Goal: Task Accomplishment & Management: Manage account settings

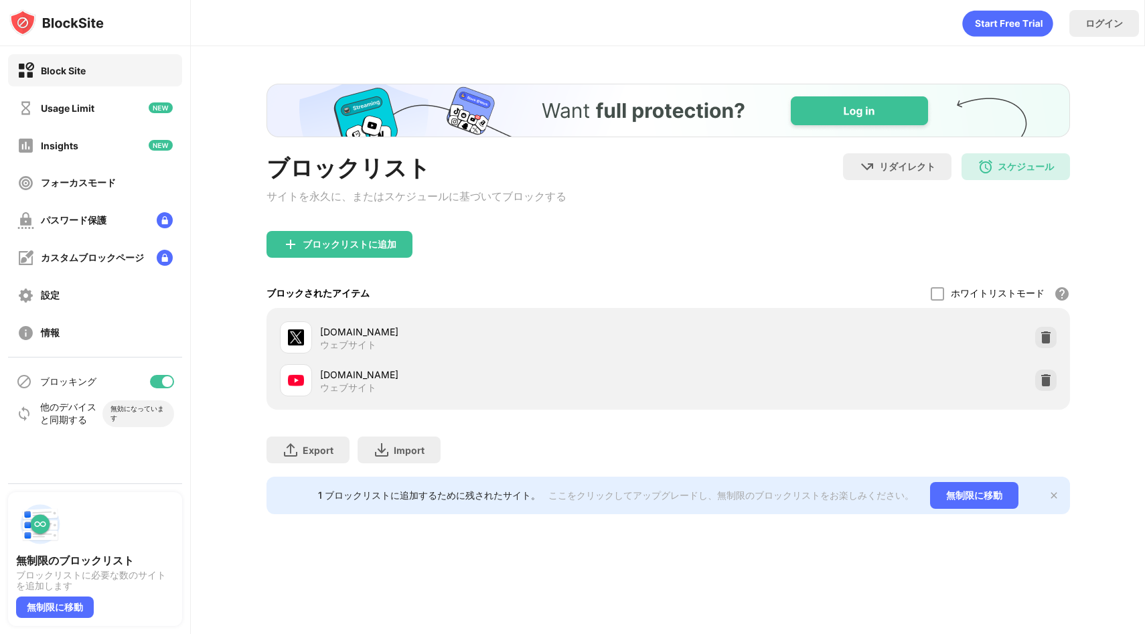
click at [1056, 379] on div "youtube.com ウェブサイト" at bounding box center [667, 380] width 787 height 43
click at [1051, 381] on img at bounding box center [1045, 380] width 13 height 13
